Goal: Transaction & Acquisition: Subscribe to service/newsletter

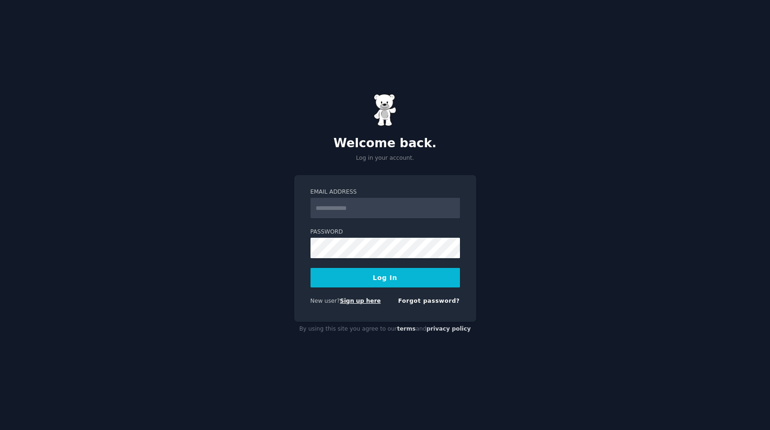
click at [348, 300] on link "Sign up here" at bounding box center [360, 300] width 41 height 6
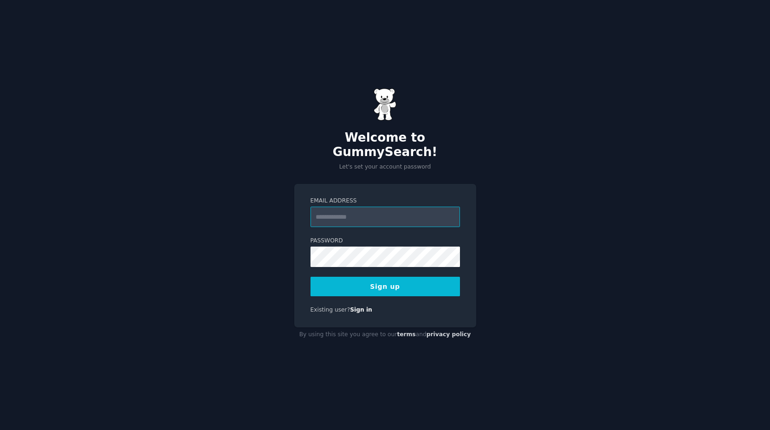
click at [367, 210] on input "Email Address" at bounding box center [384, 216] width 149 height 20
click at [286, 219] on div "Welcome to GummySearch! Let's set your account password Email Address Password …" at bounding box center [385, 215] width 770 height 430
click at [355, 213] on input "Email Address" at bounding box center [384, 216] width 149 height 20
paste input "**********"
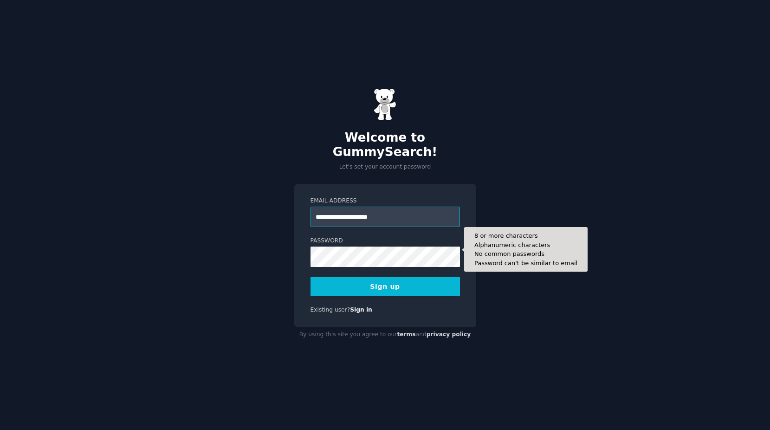
type input "**********"
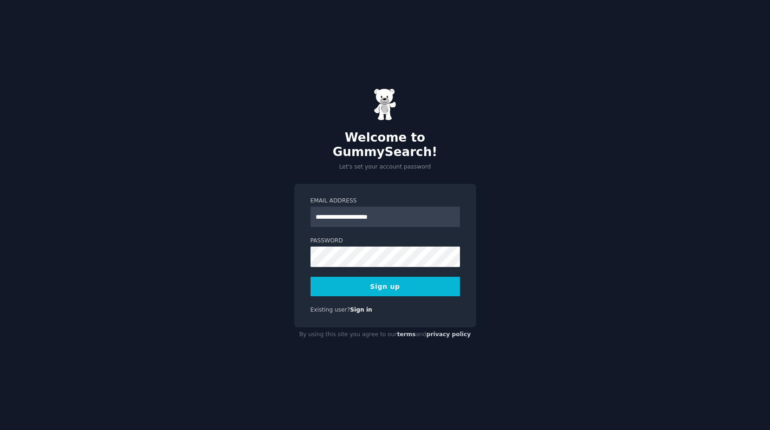
click at [340, 278] on button "Sign up" at bounding box center [384, 286] width 149 height 19
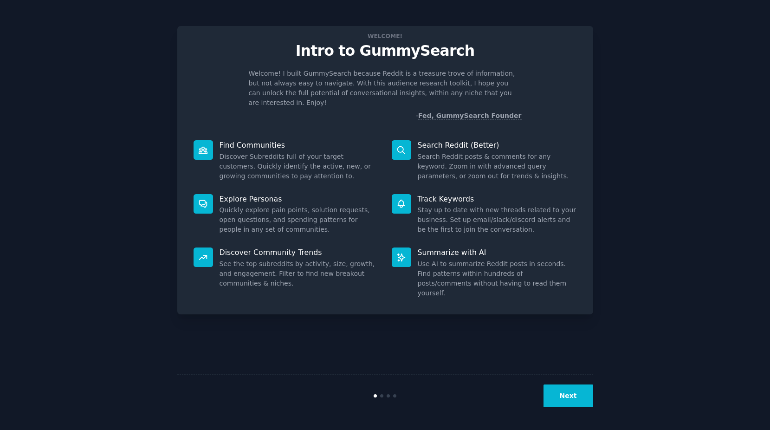
click at [574, 388] on button "Next" at bounding box center [568, 395] width 50 height 23
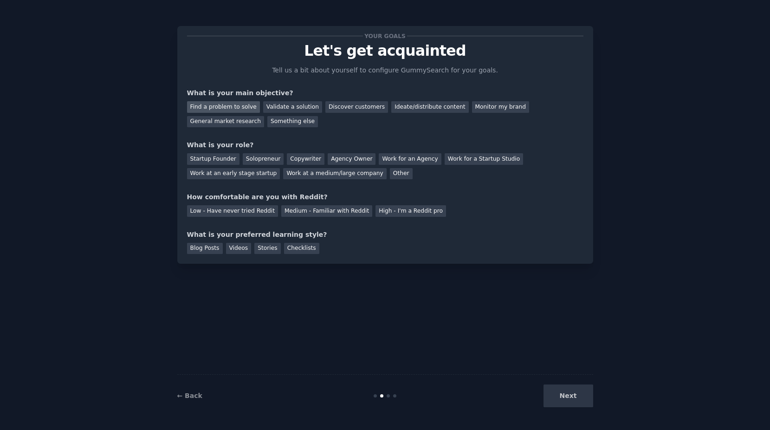
click at [239, 106] on div "Find a problem to solve" at bounding box center [223, 107] width 73 height 12
click at [292, 107] on div "Validate a solution" at bounding box center [292, 107] width 59 height 12
click at [228, 108] on div "Find a problem to solve" at bounding box center [223, 107] width 73 height 12
click at [289, 105] on div "Validate a solution" at bounding box center [292, 107] width 59 height 12
click at [211, 161] on div "Startup Founder" at bounding box center [213, 159] width 52 height 12
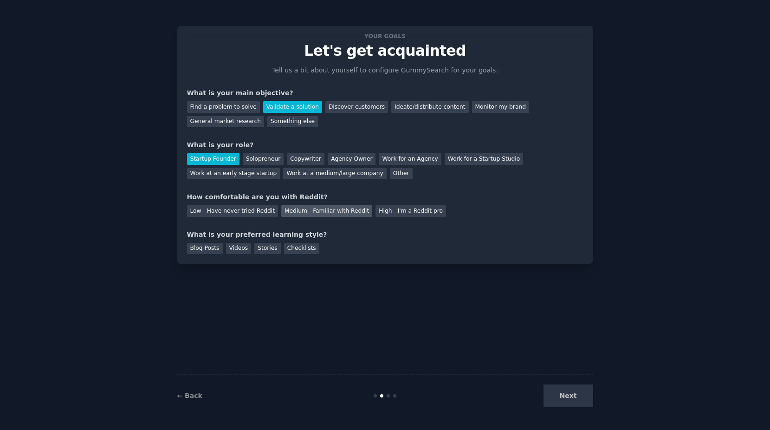
click at [329, 213] on div "Medium - Familiar with Reddit" at bounding box center [326, 211] width 91 height 12
click at [228, 247] on div "Videos" at bounding box center [239, 249] width 26 height 12
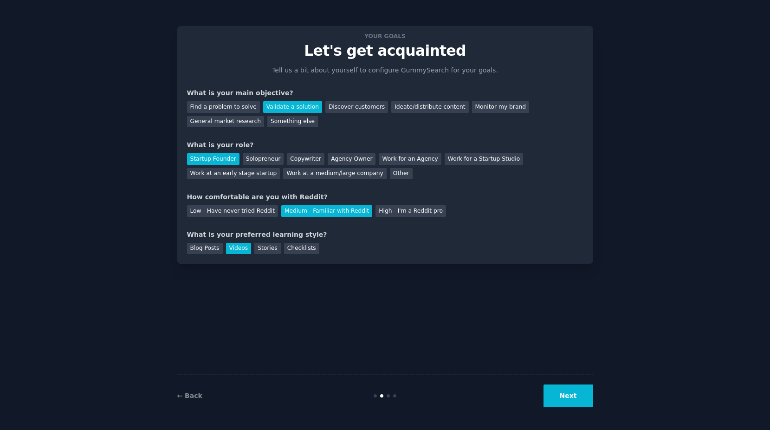
click at [583, 387] on button "Next" at bounding box center [568, 395] width 50 height 23
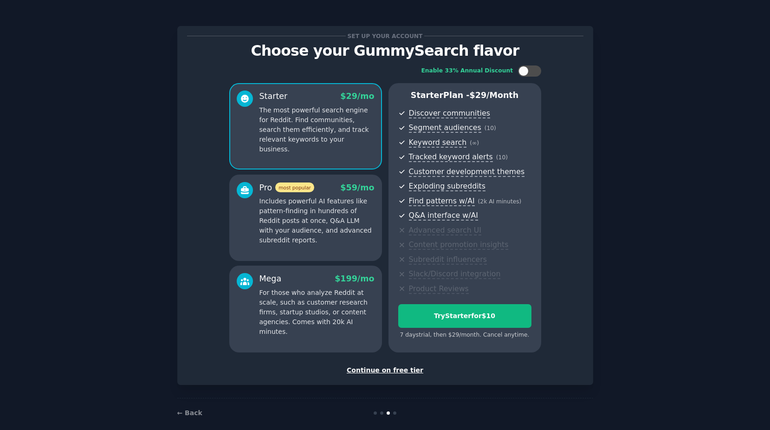
click at [388, 370] on div "Continue on free tier" at bounding box center [385, 370] width 396 height 10
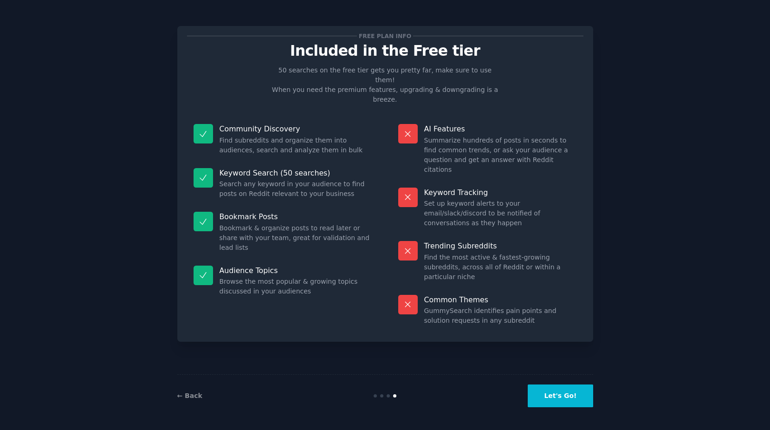
click at [557, 398] on button "Let's Go!" at bounding box center [560, 395] width 65 height 23
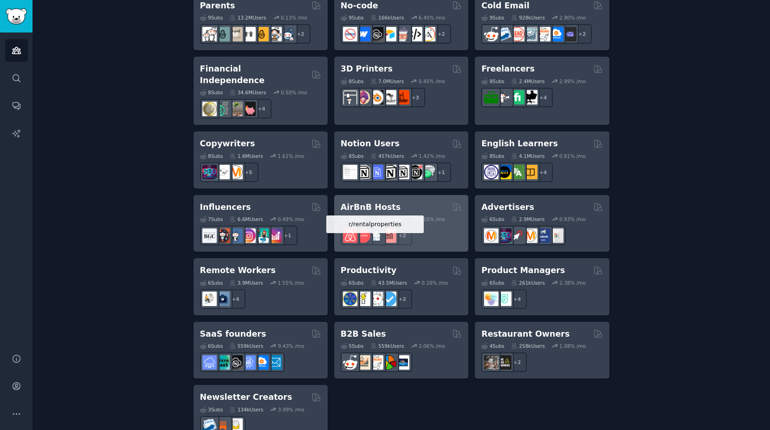
scroll to position [641, 0]
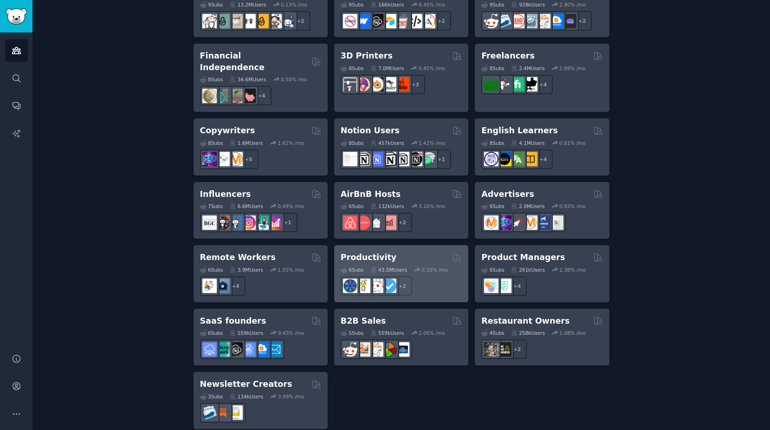
click at [438, 278] on div "+ 2" at bounding box center [401, 285] width 121 height 19
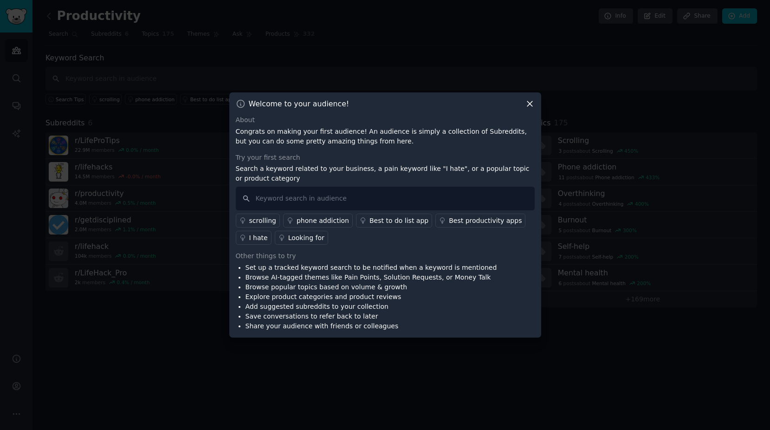
click at [526, 103] on icon at bounding box center [530, 104] width 10 height 10
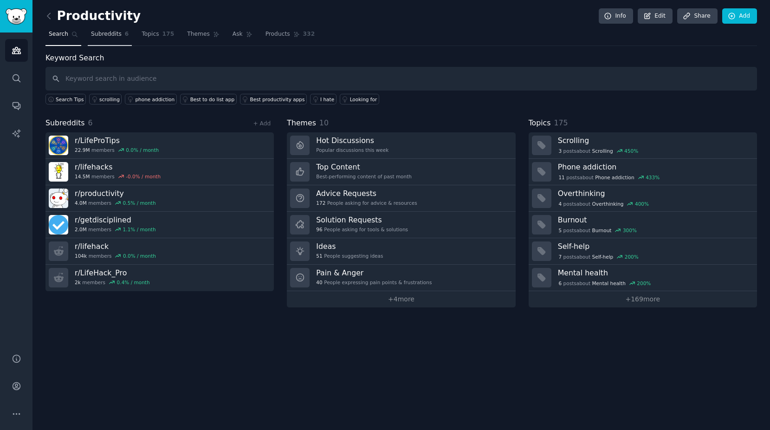
click at [106, 34] on span "Subreddits" at bounding box center [106, 34] width 31 height 8
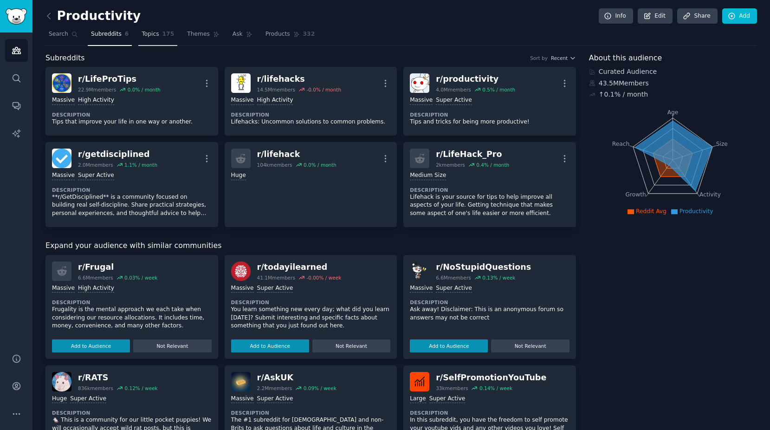
click at [162, 36] on span "175" at bounding box center [168, 34] width 12 height 8
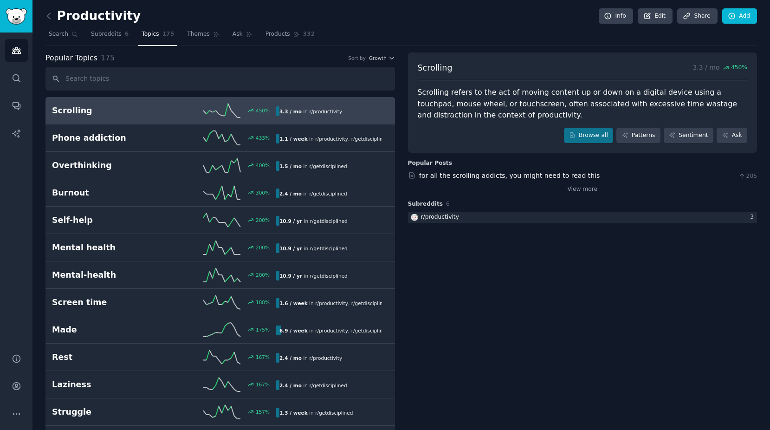
click at [539, 94] on div "Scrolling refers to the act of moving content up or down on a digital device us…" at bounding box center [583, 104] width 330 height 34
click at [592, 105] on div "Scrolling refers to the act of moving content up or down on a digital device us…" at bounding box center [583, 104] width 330 height 34
click at [601, 129] on link "Browse all" at bounding box center [589, 136] width 50 height 16
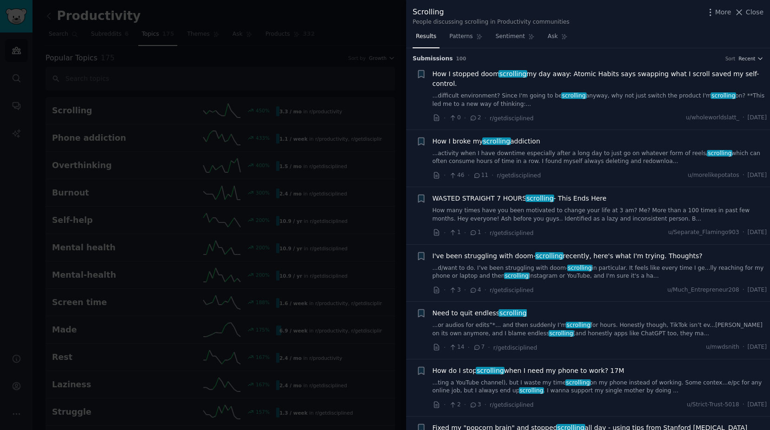
drag, startPoint x: 338, startPoint y: 155, endPoint x: 323, endPoint y: 150, distance: 15.9
click at [338, 155] on div at bounding box center [385, 215] width 770 height 430
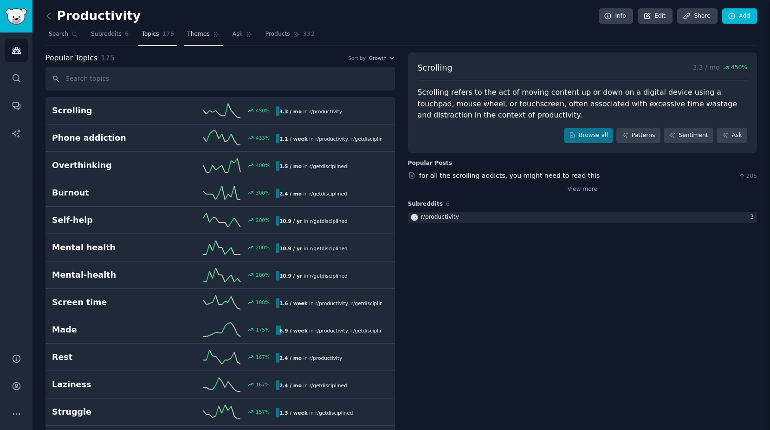
click at [199, 37] on link "Themes" at bounding box center [203, 36] width 39 height 19
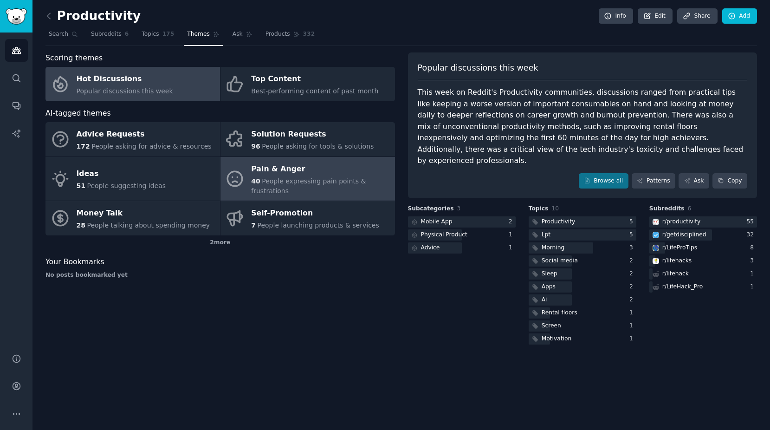
click at [341, 168] on div "Pain & Anger" at bounding box center [320, 168] width 139 height 15
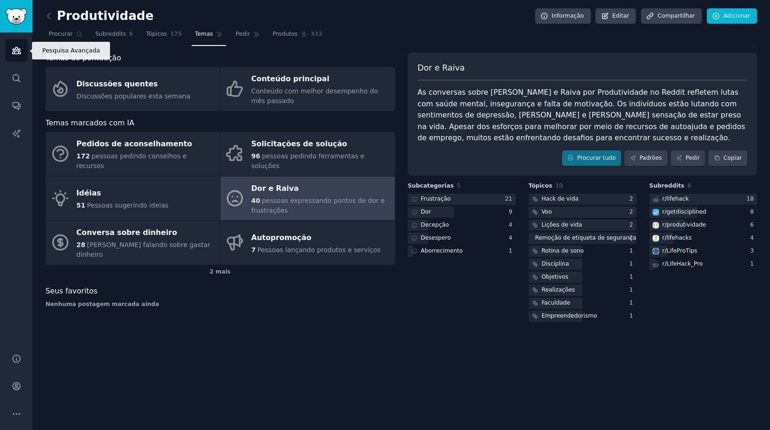
click at [24, 58] on link "Público" at bounding box center [16, 50] width 23 height 23
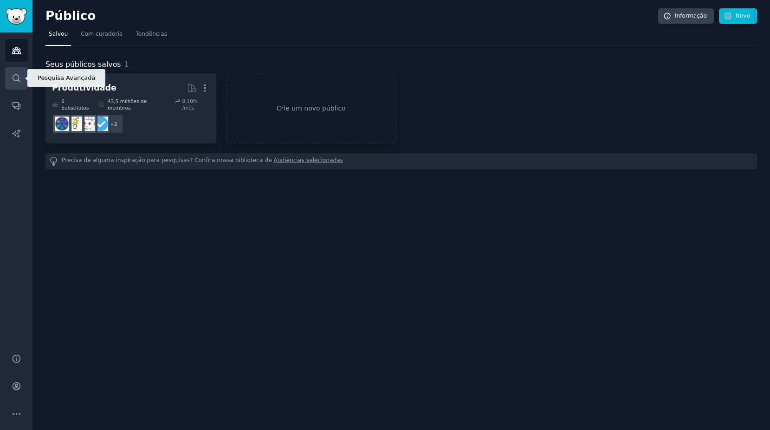
click at [19, 73] on icon "Barra lateral" at bounding box center [17, 78] width 10 height 10
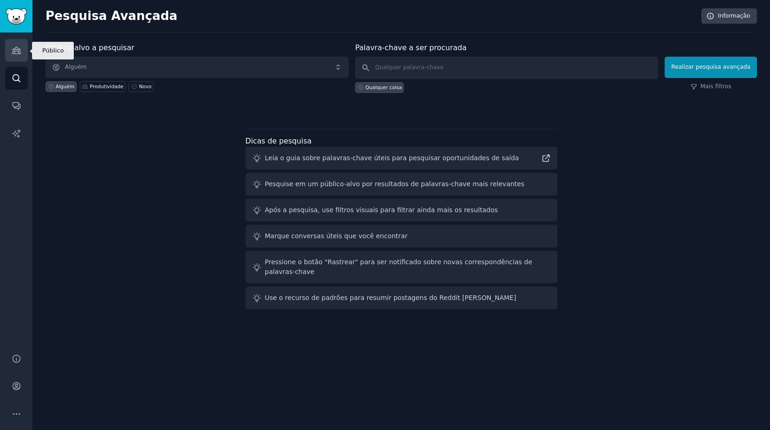
click at [20, 52] on icon "Barra lateral" at bounding box center [16, 50] width 8 height 6
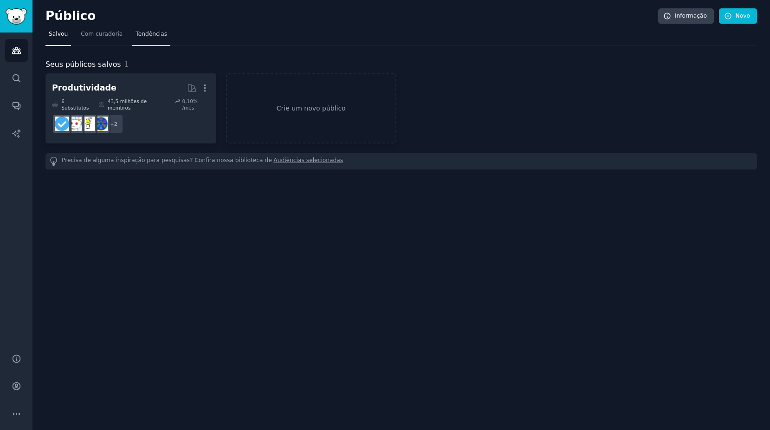
click at [148, 39] on link "Tendências" at bounding box center [151, 36] width 38 height 19
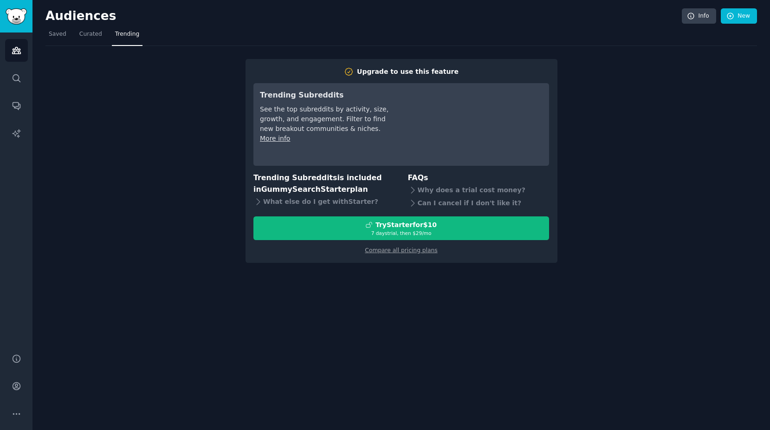
click at [156, 186] on div "Upgrade to use this feature Trending Subreddits See the top subreddits by activ…" at bounding box center [400, 154] width 711 height 217
click at [13, 406] on button "More" at bounding box center [16, 413] width 23 height 23
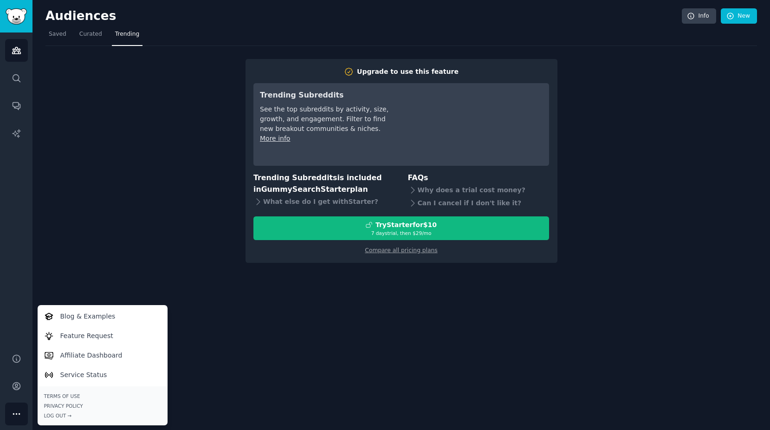
drag, startPoint x: 199, startPoint y: 189, endPoint x: 43, endPoint y: 64, distance: 200.3
click at [199, 189] on div "Upgrade to use this feature Trending Subreddits See the top subreddits by activ…" at bounding box center [400, 154] width 711 height 217
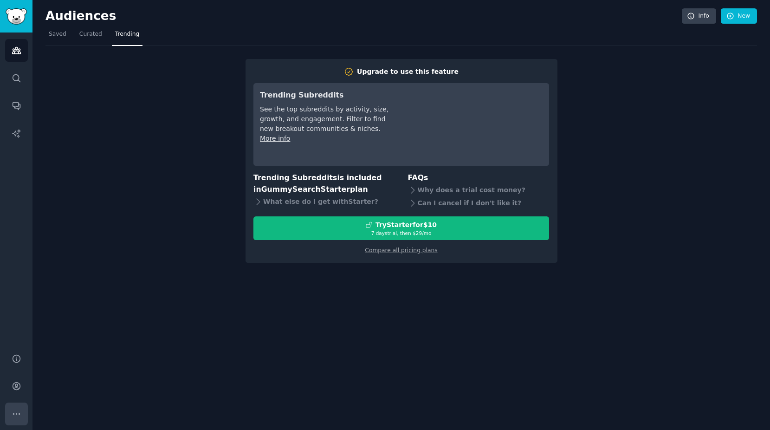
click at [17, 407] on button "More" at bounding box center [16, 413] width 23 height 23
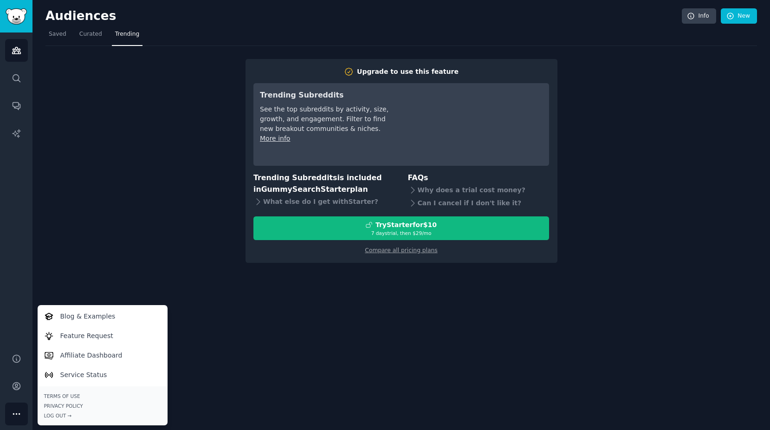
click at [142, 193] on div "Upgrade to use this feature Trending Subreddits See the top subreddits by activ…" at bounding box center [400, 154] width 711 height 217
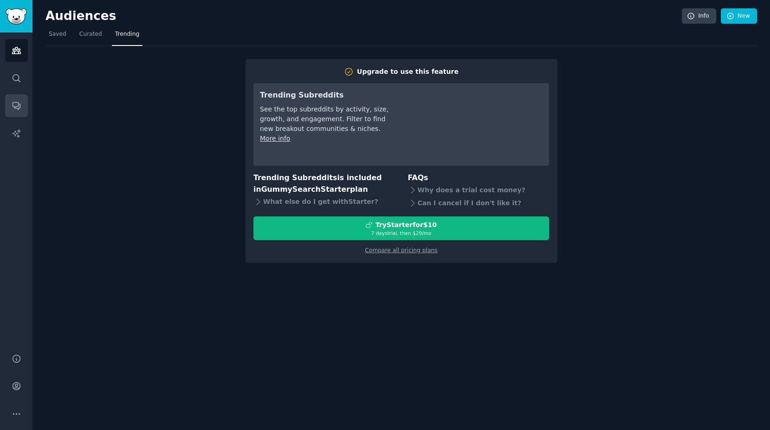
click at [20, 102] on icon "Sidebar" at bounding box center [17, 106] width 10 height 10
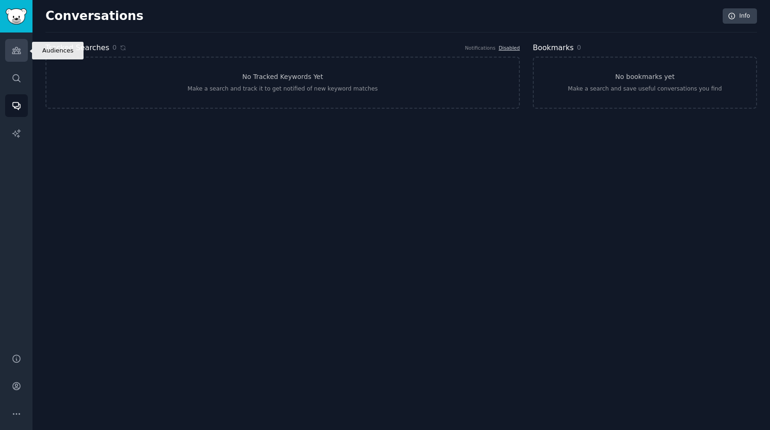
click at [24, 54] on link "Audiences" at bounding box center [16, 50] width 23 height 23
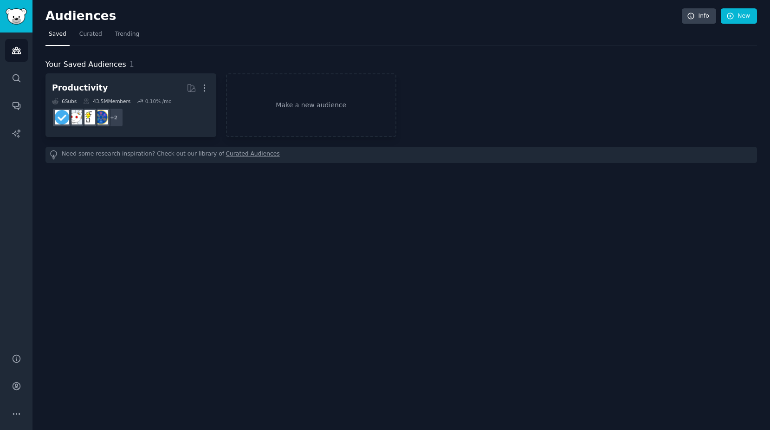
click at [137, 28] on nav "Saved Curated Trending" at bounding box center [400, 36] width 711 height 19
click at [130, 30] on span "Trending" at bounding box center [127, 34] width 24 height 8
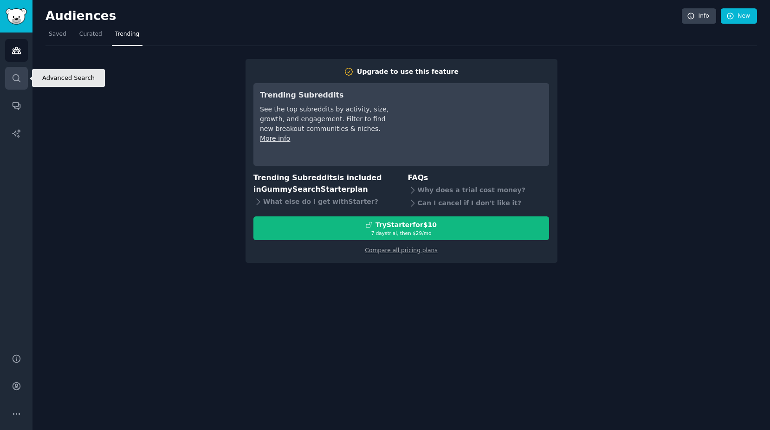
click at [18, 78] on icon "Sidebar" at bounding box center [17, 78] width 10 height 10
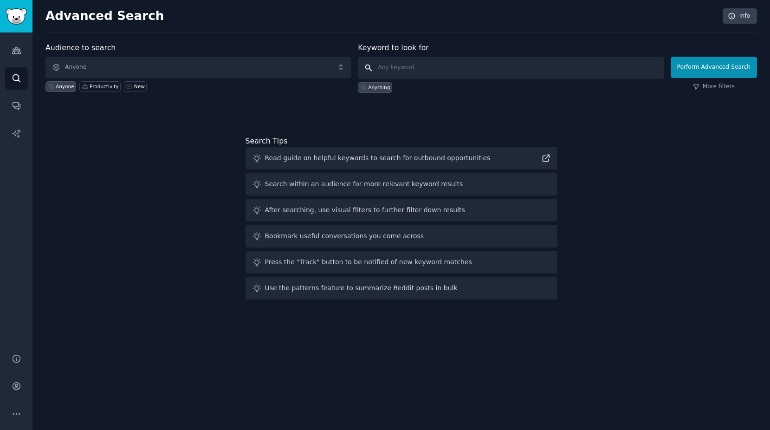
click at [440, 63] on input "text" at bounding box center [511, 68] width 306 height 22
click at [24, 52] on link "Audiences" at bounding box center [16, 50] width 23 height 23
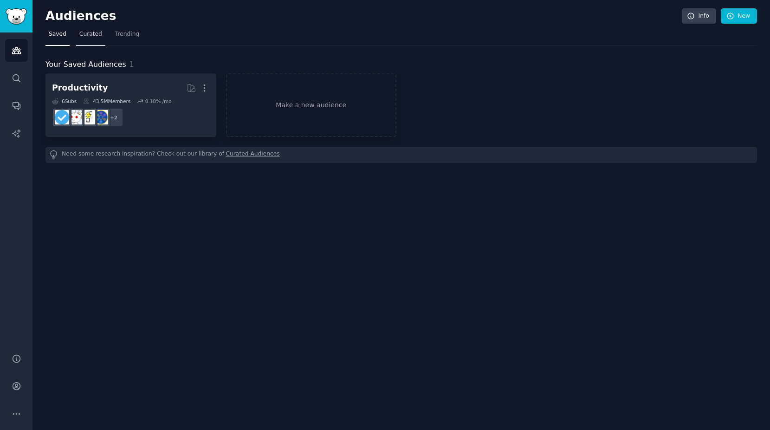
click at [91, 33] on span "Curated" at bounding box center [90, 34] width 23 height 8
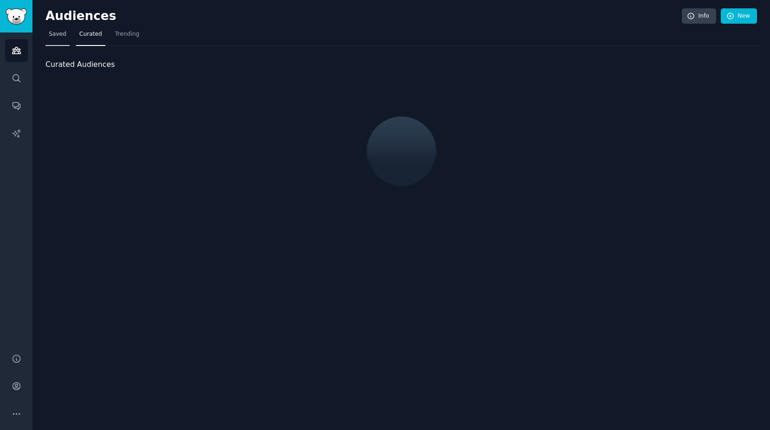
click at [54, 34] on span "Saved" at bounding box center [58, 34] width 18 height 8
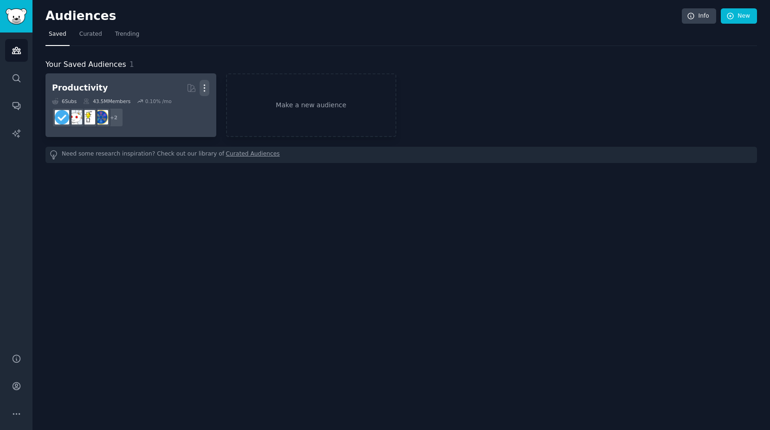
click at [208, 87] on icon "button" at bounding box center [205, 88] width 10 height 10
click at [187, 109] on p "Delete" at bounding box center [178, 108] width 21 height 10
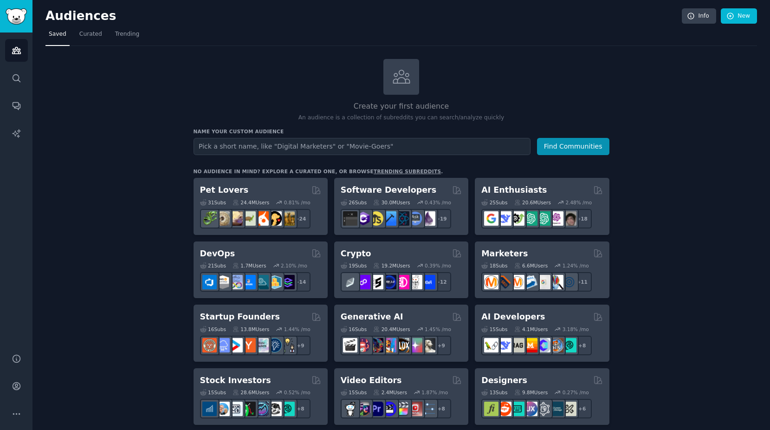
click at [300, 152] on input "text" at bounding box center [361, 146] width 337 height 17
type input "Couple"
click at [537, 138] on button "Find Communities" at bounding box center [573, 146] width 72 height 17
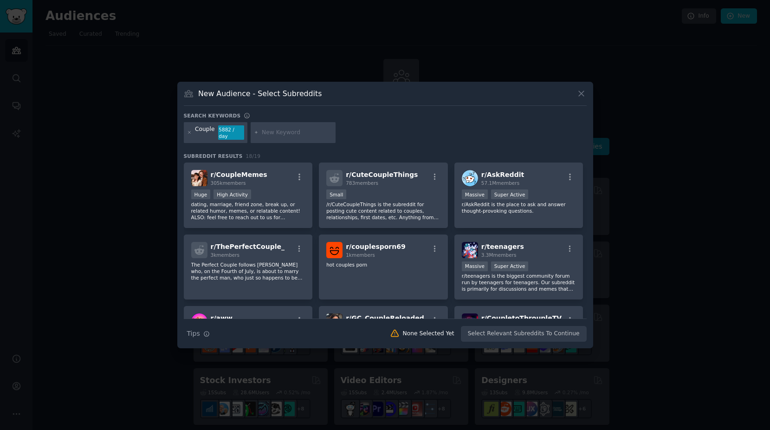
click at [280, 195] on div "Huge High Activity" at bounding box center [248, 195] width 114 height 12
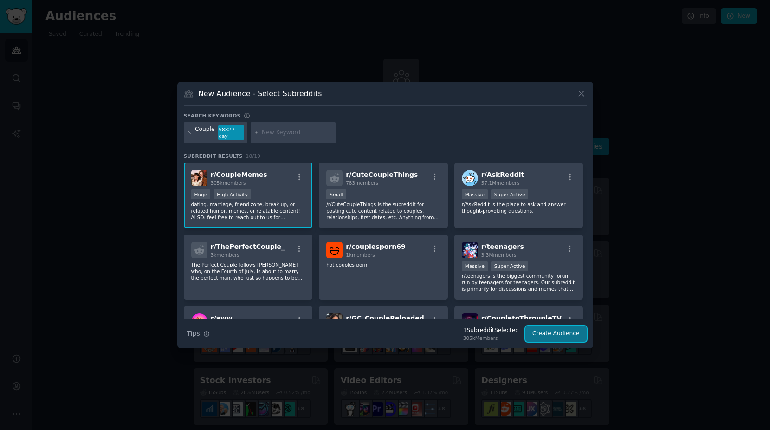
click at [570, 329] on button "Create Audience" at bounding box center [555, 334] width 61 height 16
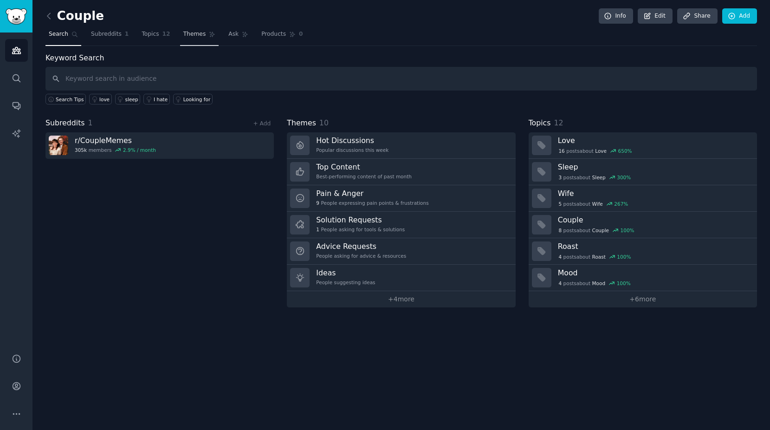
click at [194, 33] on span "Themes" at bounding box center [194, 34] width 23 height 8
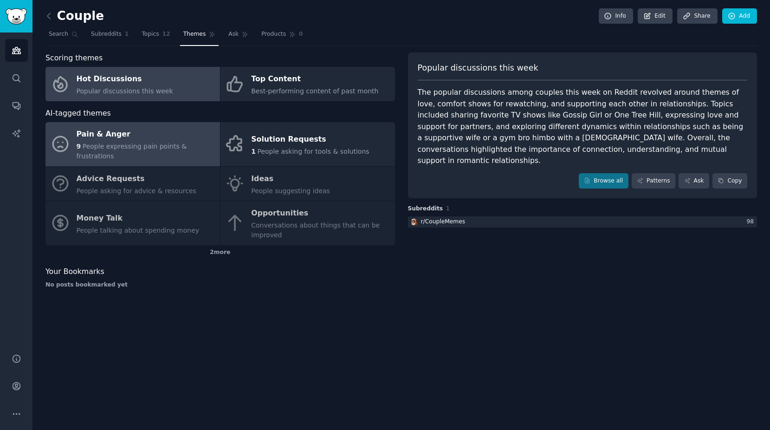
click at [152, 144] on span "People expressing pain points & frustrations" at bounding box center [132, 150] width 110 height 17
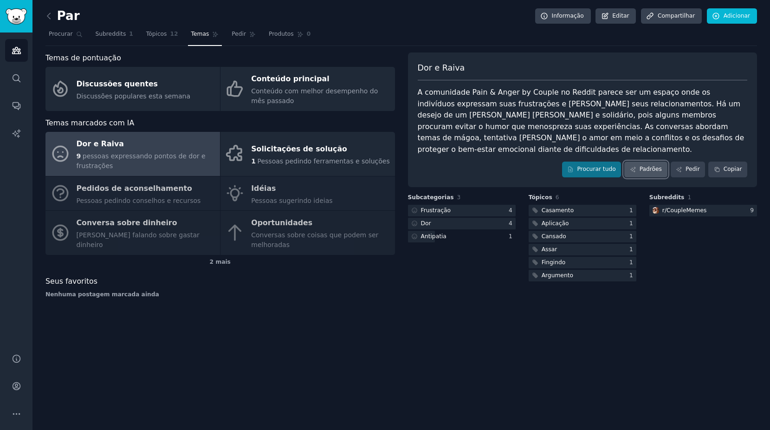
click at [645, 165] on font "Padrões" at bounding box center [650, 169] width 22 height 8
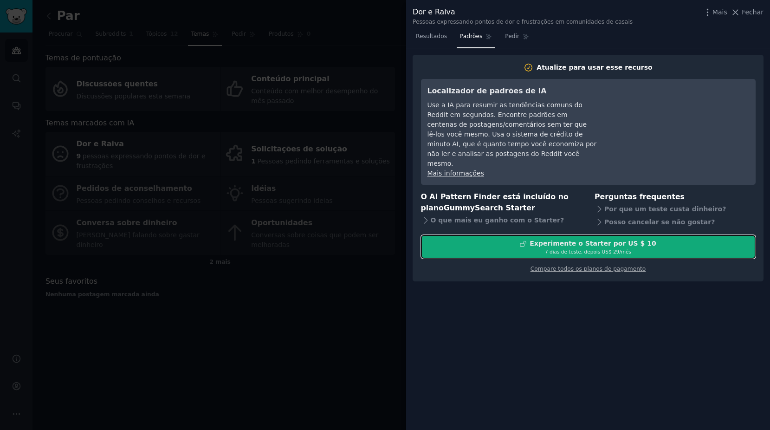
click at [512, 248] on div "7 dias de teste, depois US$ 29/mês" at bounding box center [588, 251] width 334 height 6
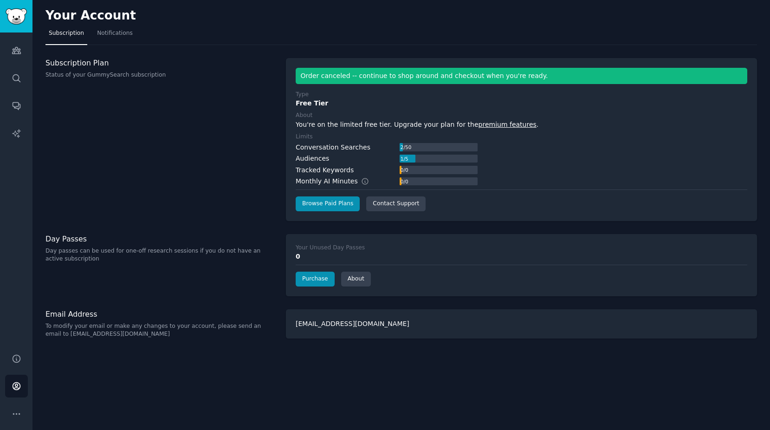
click at [134, 128] on div "Subscription Plan Status of your GummySearch subscription" at bounding box center [160, 139] width 231 height 163
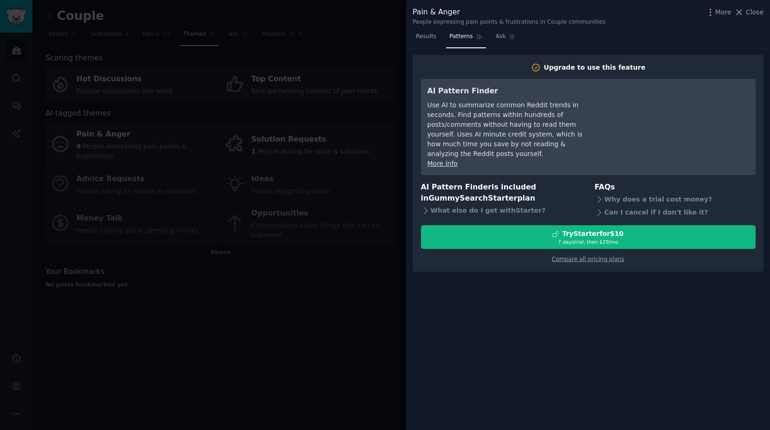
click at [307, 229] on div at bounding box center [385, 215] width 770 height 430
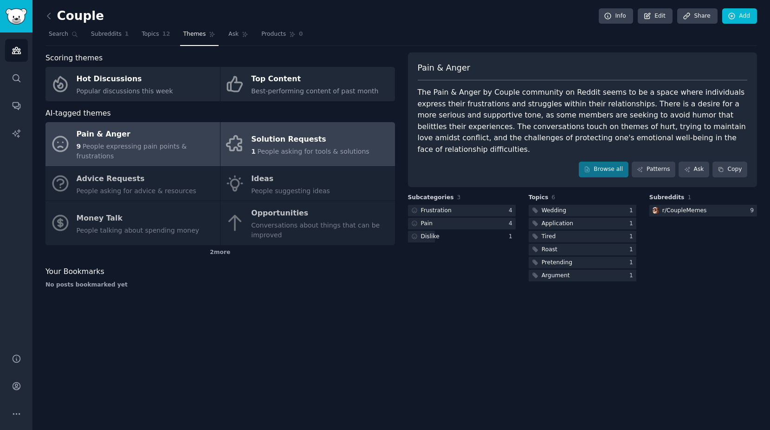
click at [304, 148] on span "People asking for tools & solutions" at bounding box center [314, 151] width 112 height 7
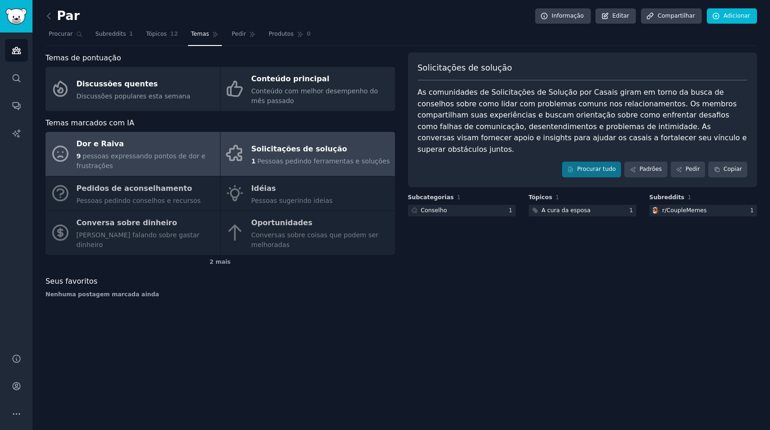
click at [168, 162] on div "9 pessoas expressando pontos de dor e frustrações" at bounding box center [146, 160] width 139 height 19
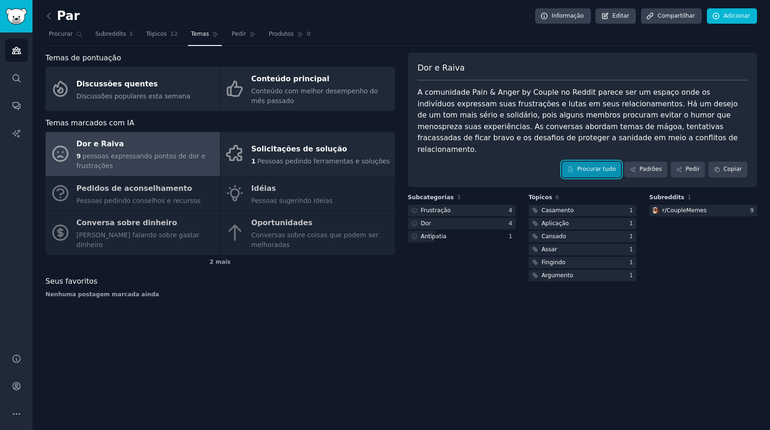
click at [609, 161] on link "Procurar tudo" at bounding box center [591, 169] width 59 height 16
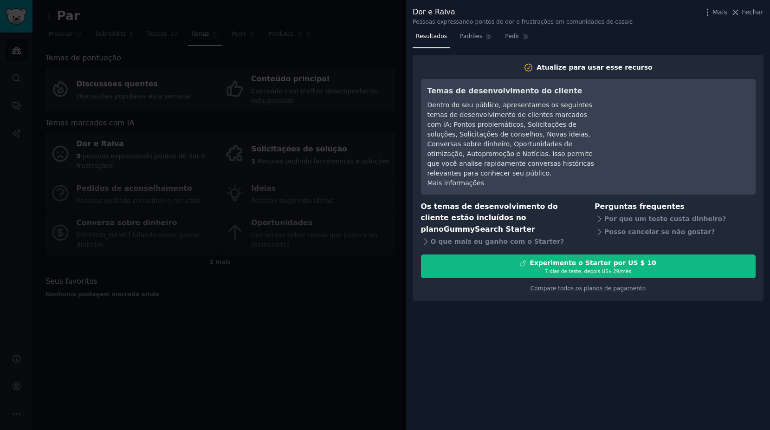
click at [322, 258] on div at bounding box center [385, 215] width 770 height 430
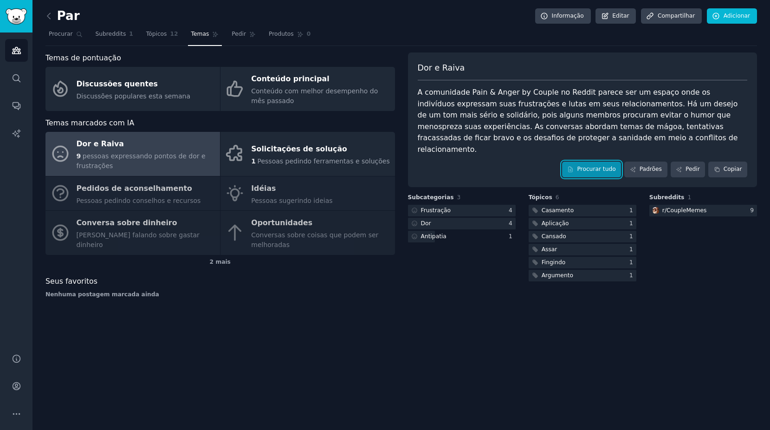
click at [606, 165] on font "Procurar tudo" at bounding box center [596, 169] width 39 height 8
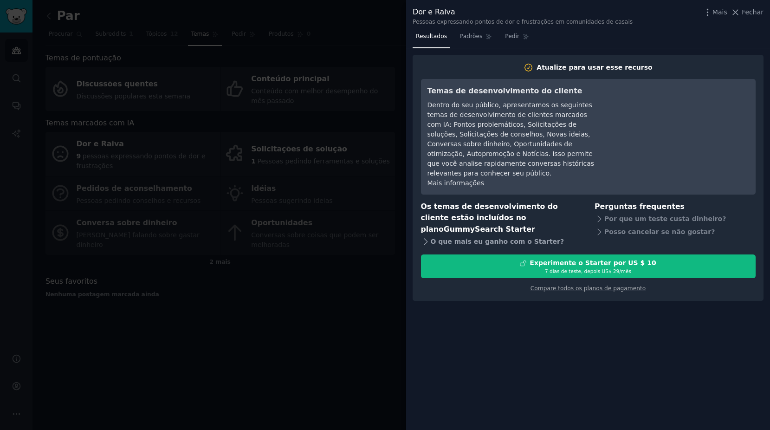
click at [451, 237] on font "O que mais eu ganho com o Starter?" at bounding box center [498, 242] width 134 height 10
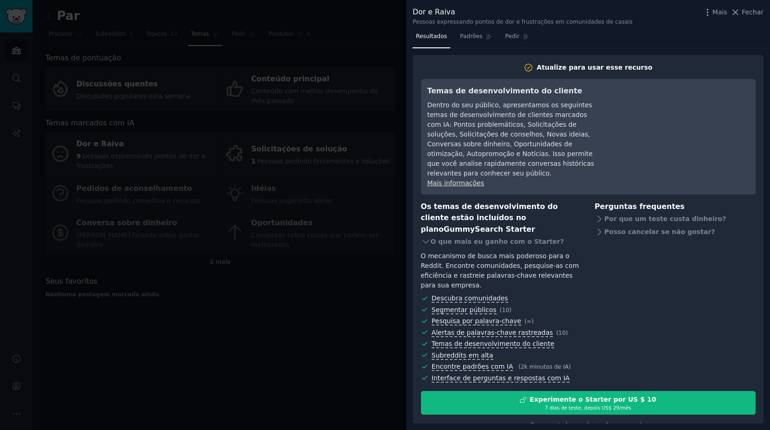
click at [266, 366] on div at bounding box center [385, 215] width 770 height 430
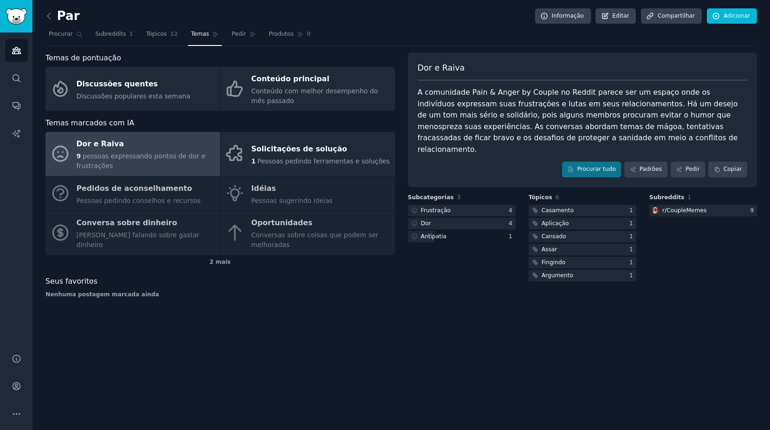
click at [161, 240] on div "Dor e Raiva 9 pessoas expressando pontos de dor e frustrações Solicitações de s…" at bounding box center [219, 193] width 349 height 123
click at [244, 193] on div "Dor e Raiva 9 pessoas expressando pontos de dor e frustrações Solicitações de s…" at bounding box center [219, 193] width 349 height 123
click at [99, 39] on link "Subreddits 1" at bounding box center [114, 36] width 44 height 19
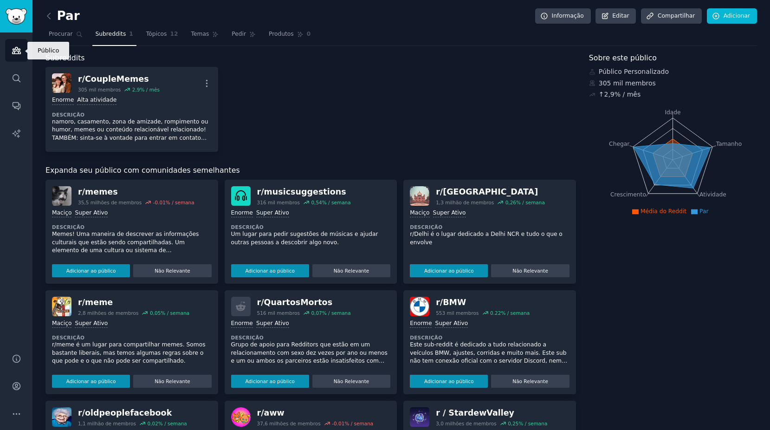
click at [19, 45] on link "Público" at bounding box center [16, 50] width 23 height 23
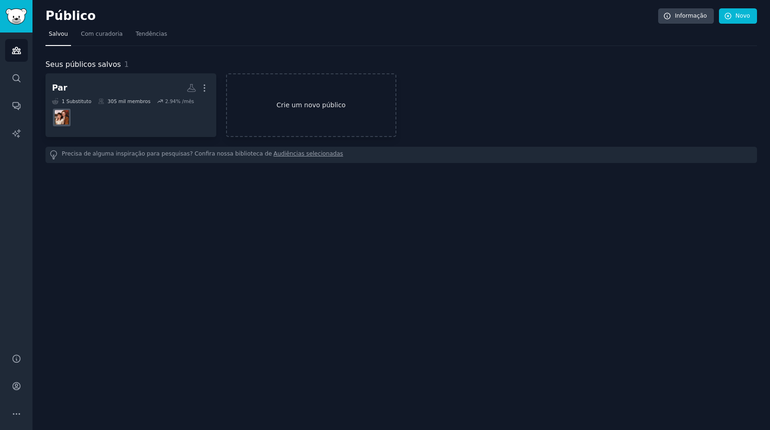
click at [253, 106] on link "Crie um novo público" at bounding box center [311, 105] width 171 height 64
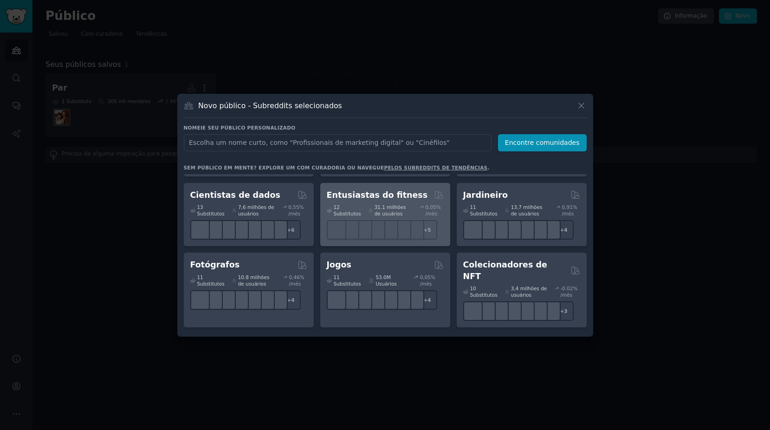
scroll to position [278, 0]
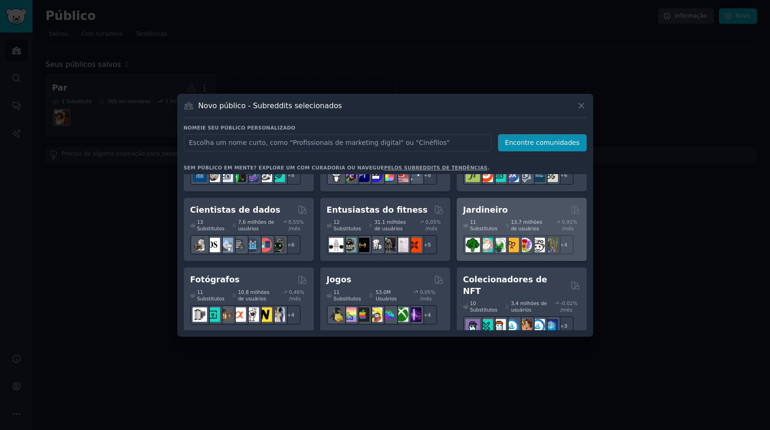
click at [530, 198] on div "Jardineiro 11 Substitutos 13,7 milhões de usuários 0,91% /mês + 4" at bounding box center [522, 230] width 130 height 64
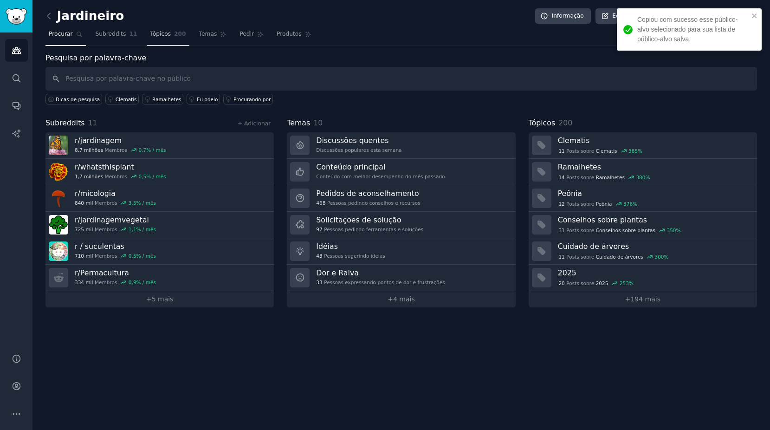
click at [174, 37] on span "200" at bounding box center [180, 34] width 12 height 8
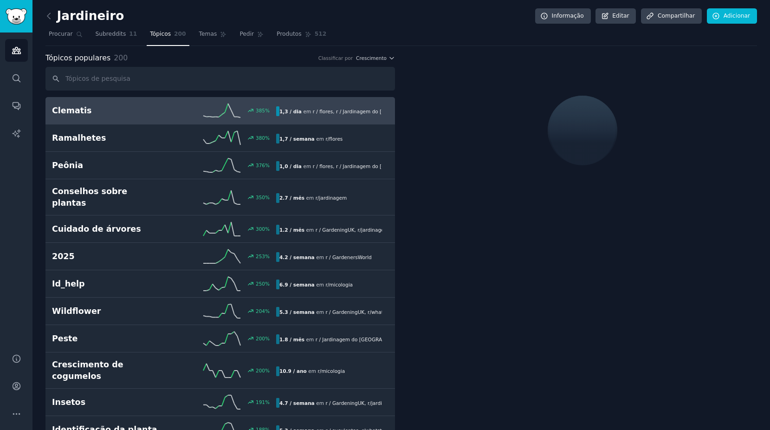
click at [131, 121] on link "Clematis 385 % 1,3 / dia em r / flores , r / Jardinagem do Reino Unido" at bounding box center [219, 110] width 349 height 27
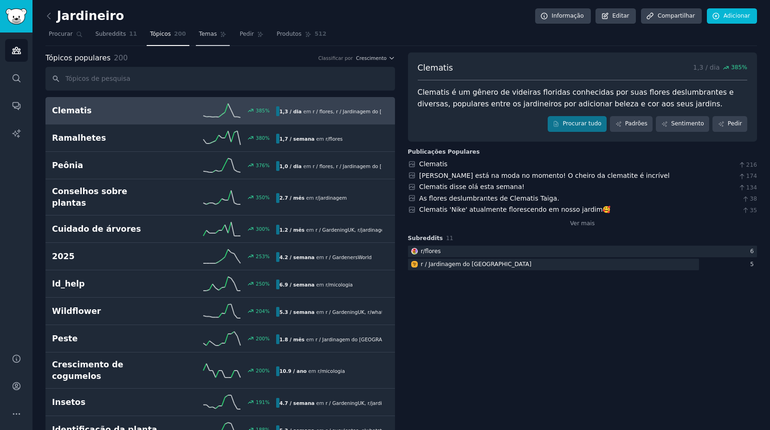
click at [220, 35] on icon at bounding box center [223, 34] width 6 height 6
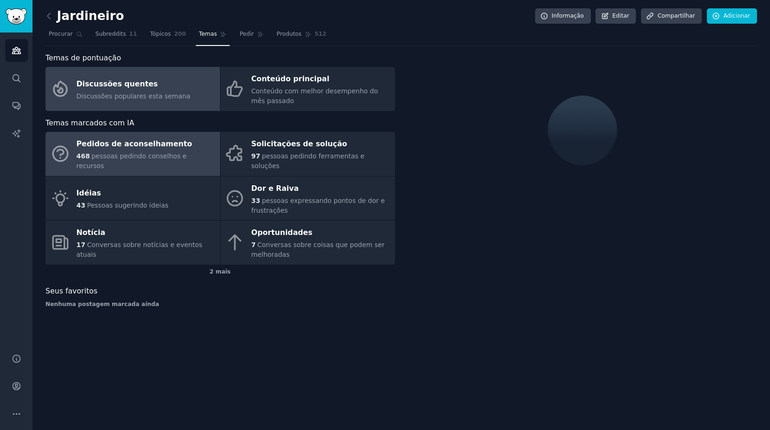
click at [140, 146] on div "Pedidos de aconselhamento" at bounding box center [146, 144] width 139 height 15
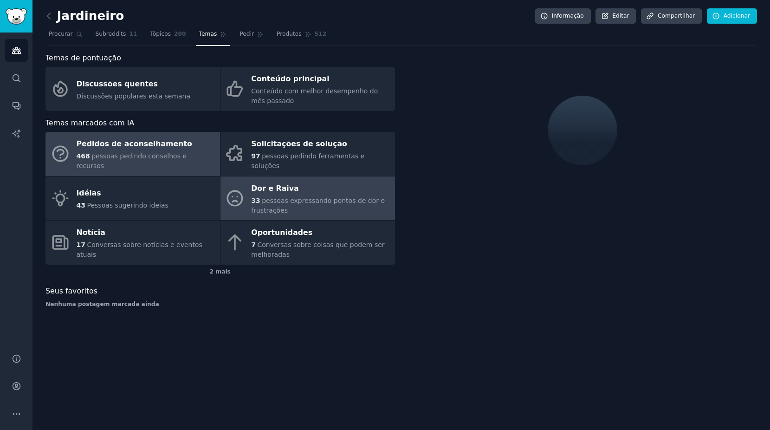
click at [245, 187] on link "Dor e Raiva 33 pessoas expressando pontos de dor e frustrações" at bounding box center [307, 198] width 174 height 44
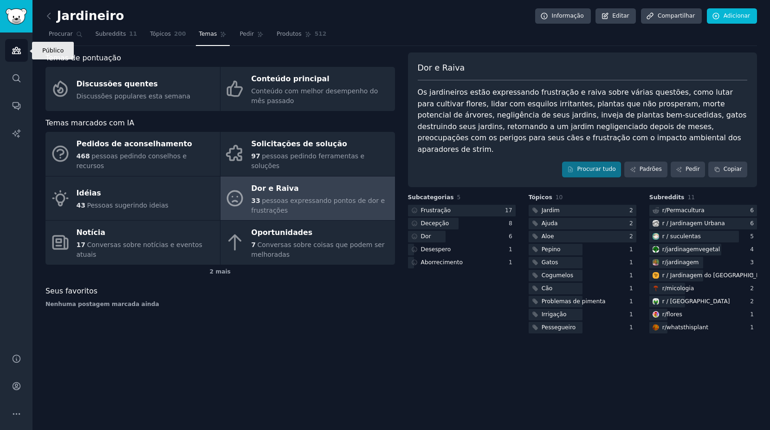
click at [13, 51] on icon "Barra lateral" at bounding box center [17, 50] width 10 height 10
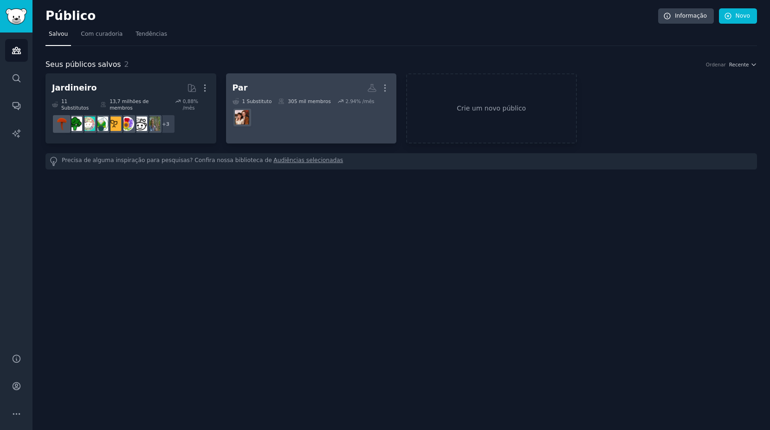
click at [252, 79] on link "Par Mais 1 Substituto 305 mil membros 2.94% /mês" at bounding box center [311, 108] width 171 height 70
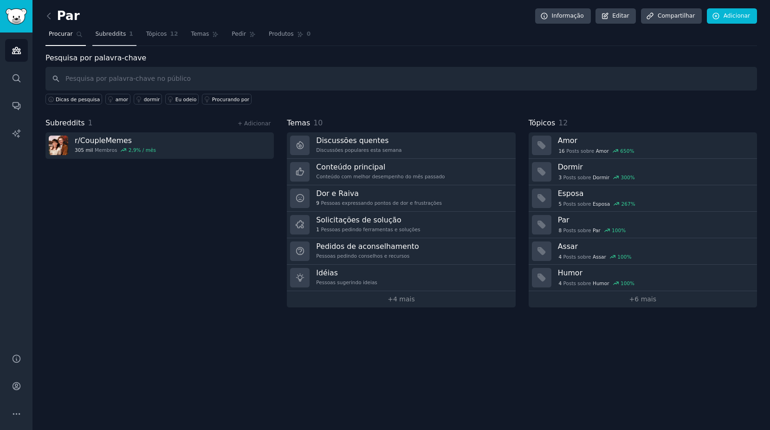
click at [122, 37] on link "Subreddits 1" at bounding box center [114, 36] width 44 height 19
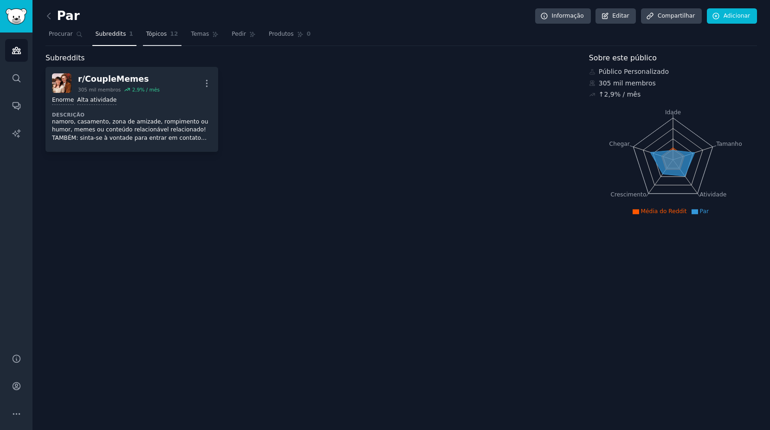
click at [146, 36] on span "Tópicos" at bounding box center [156, 34] width 21 height 8
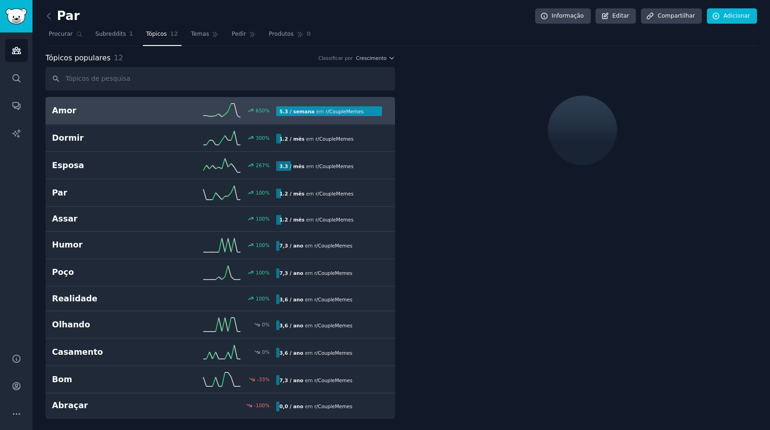
click at [121, 114] on h2 "Amor" at bounding box center [108, 111] width 112 height 12
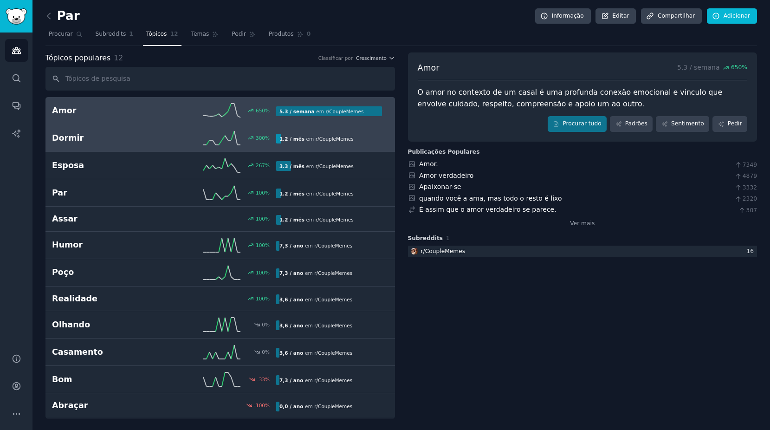
click at [109, 147] on link "Dormir 300 % 1.2 / mês em r/ CoupleMemes" at bounding box center [219, 137] width 349 height 27
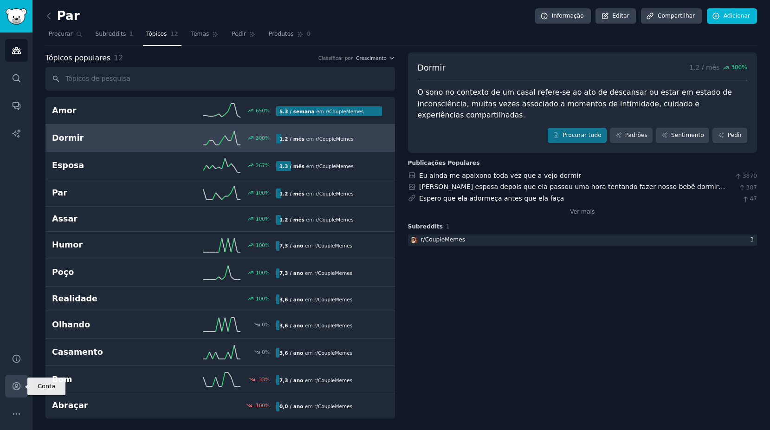
click at [21, 383] on link "Conta" at bounding box center [16, 385] width 23 height 23
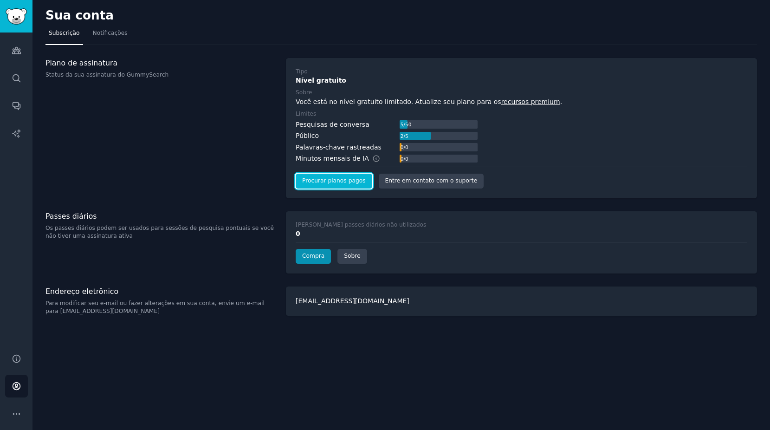
click at [342, 180] on link "Procurar planos pagos" at bounding box center [334, 181] width 77 height 15
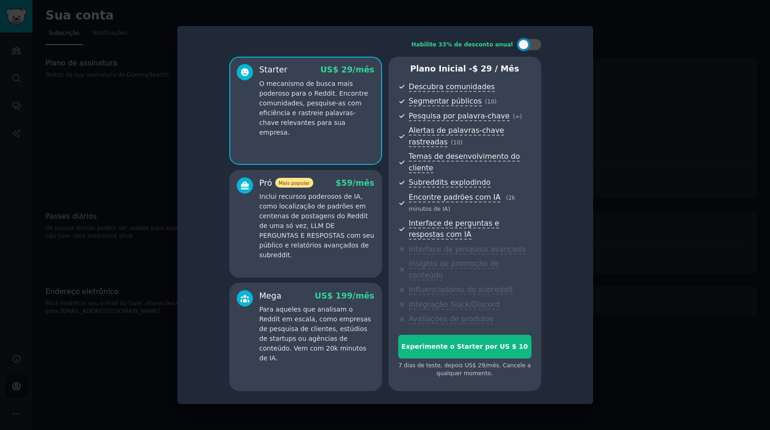
click at [347, 317] on p "Para aqueles que analisam o Reddit em escala, como empresas de pesquisa de clie…" at bounding box center [316, 333] width 115 height 58
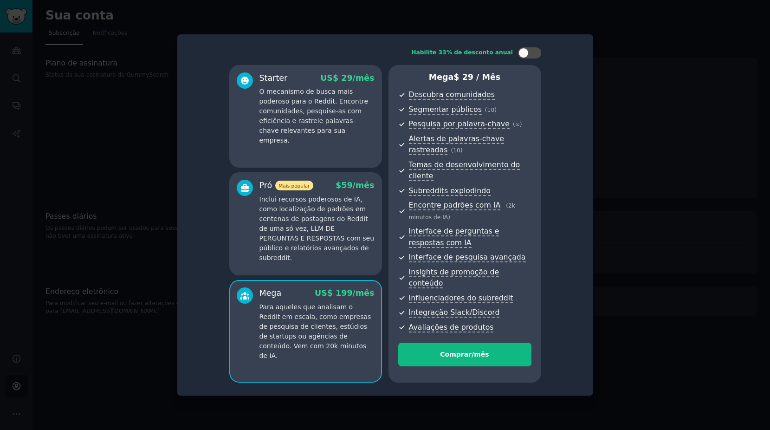
click at [339, 139] on p "O mecanismo de busca mais poderoso para o Reddit. Encontre comunidades, pesquis…" at bounding box center [316, 116] width 115 height 58
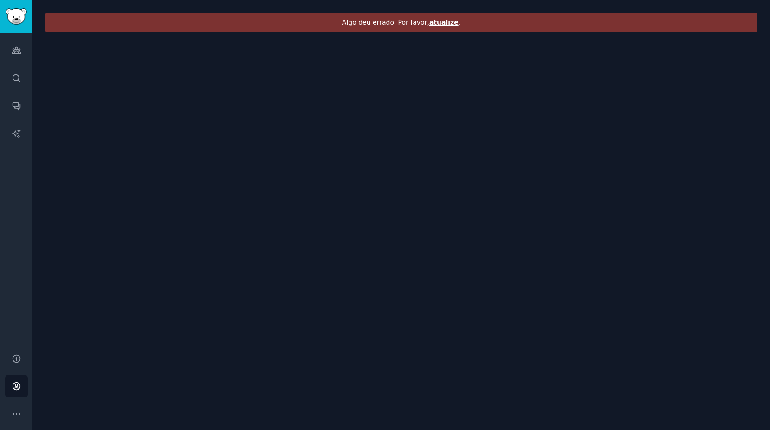
click at [447, 22] on span "atualize" at bounding box center [443, 22] width 29 height 7
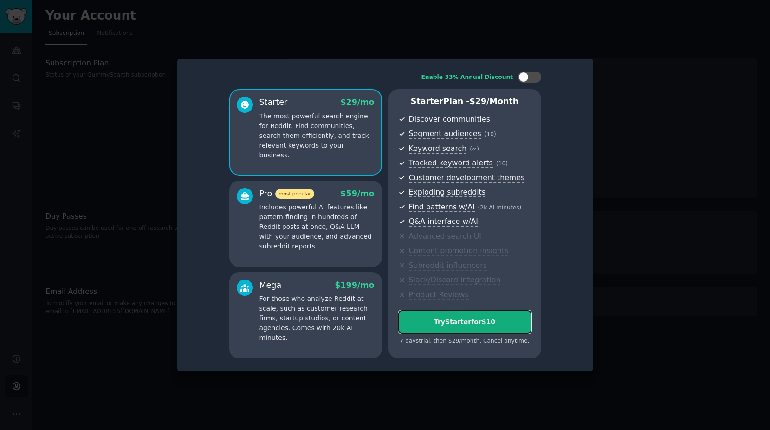
click at [456, 315] on button "Try Starter for $10" at bounding box center [464, 322] width 133 height 24
